Goal: Task Accomplishment & Management: Manage account settings

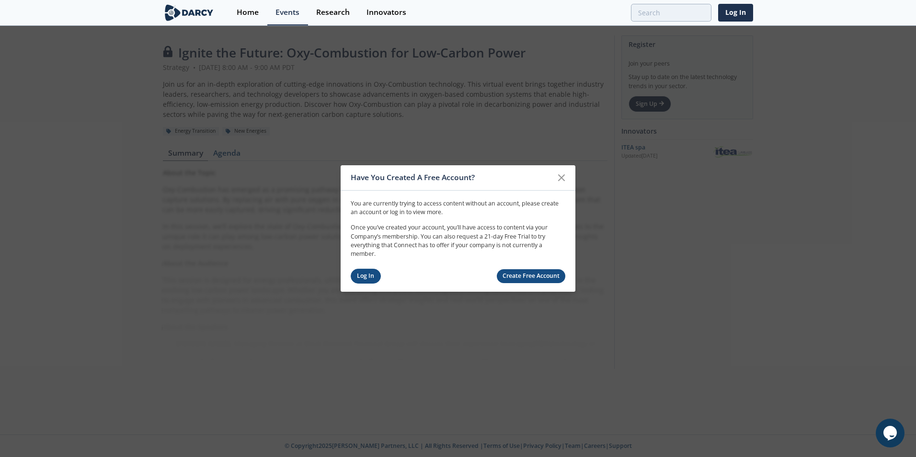
click at [368, 273] on link "Log In" at bounding box center [366, 276] width 30 height 15
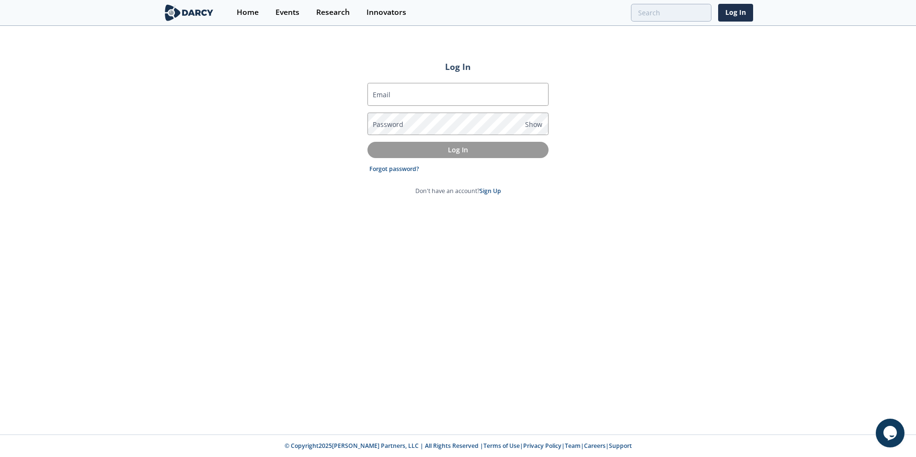
click at [376, 91] on label "Email" at bounding box center [382, 95] width 18 height 10
click at [376, 91] on input "Email" at bounding box center [457, 94] width 181 height 23
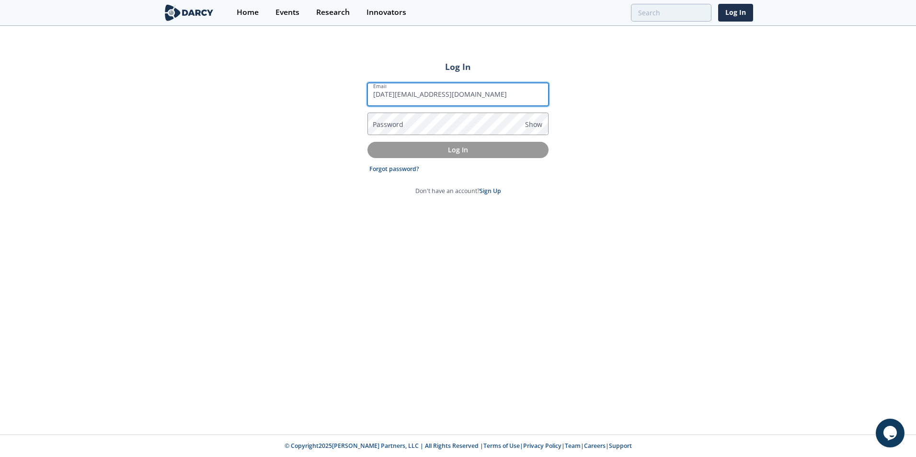
type input "[DATE][EMAIL_ADDRESS][DOMAIN_NAME]"
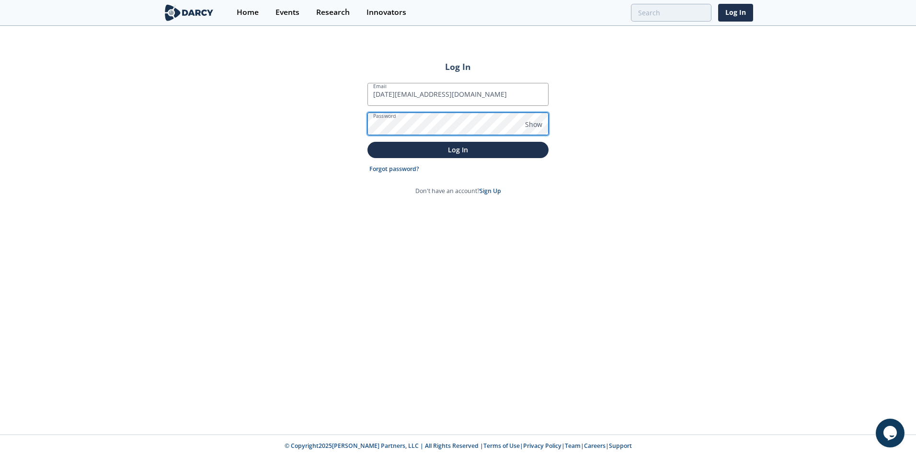
click at [367, 142] on button "Log In" at bounding box center [457, 150] width 181 height 16
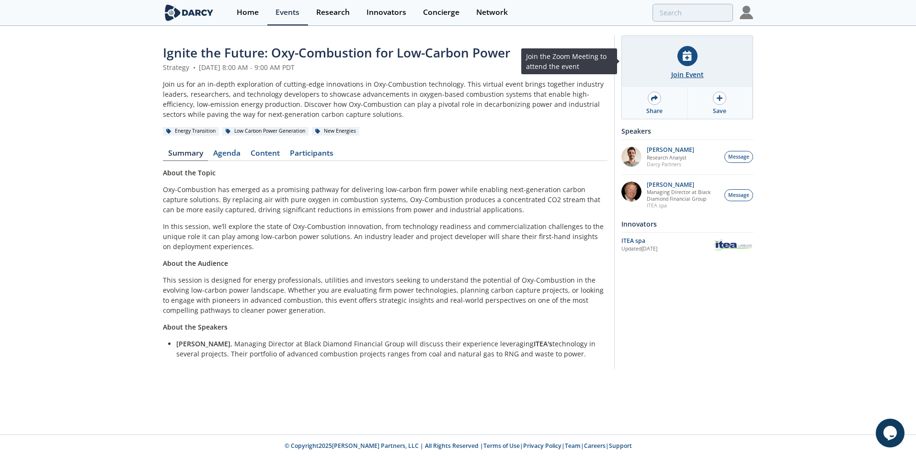
click at [685, 61] on div at bounding box center [687, 56] width 20 height 20
